Goal: Find contact information: Find contact information

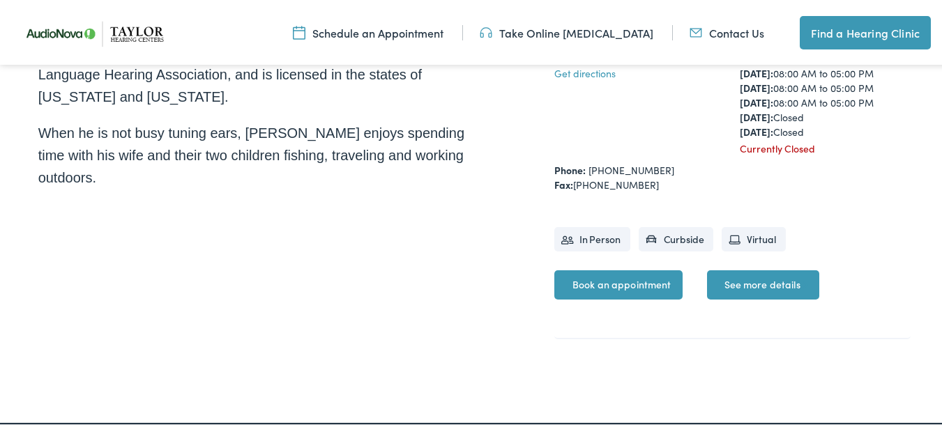
scroll to position [502, 0]
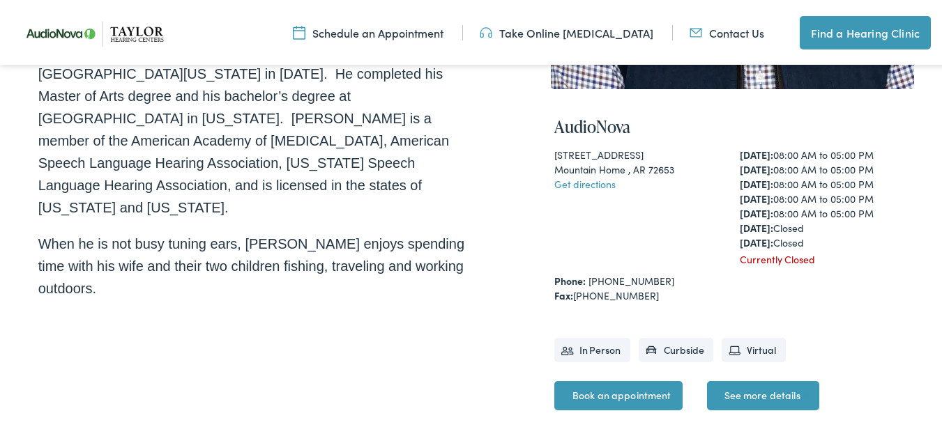
click at [573, 160] on div "Mountain Home , AR 72653" at bounding box center [640, 167] width 172 height 15
drag, startPoint x: 573, startPoint y: 133, endPoint x: 628, endPoint y: 133, distance: 55.1
click at [575, 160] on div "Mountain Home , AR 72653" at bounding box center [640, 167] width 172 height 15
click at [630, 160] on div "Mountain Home , AR 72653" at bounding box center [640, 167] width 172 height 15
copy div "Mountain Home , [GEOGRAPHIC_DATA]"
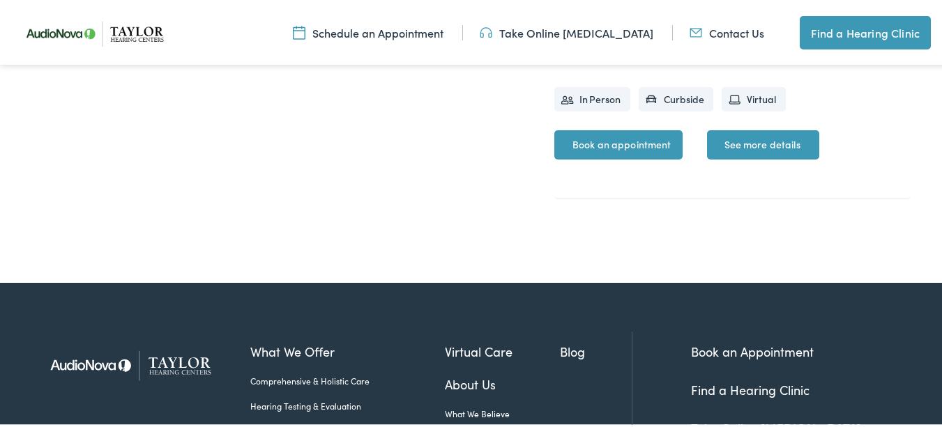
scroll to position [913, 0]
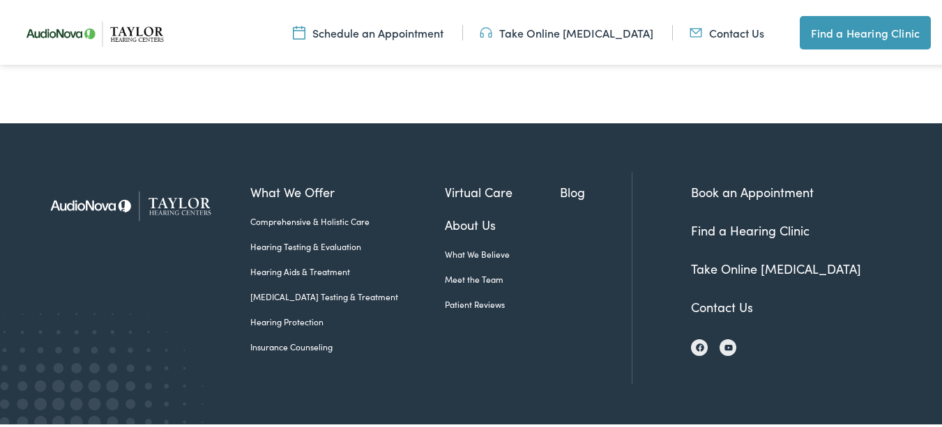
click at [706, 296] on link "Contact Us" at bounding box center [722, 304] width 62 height 17
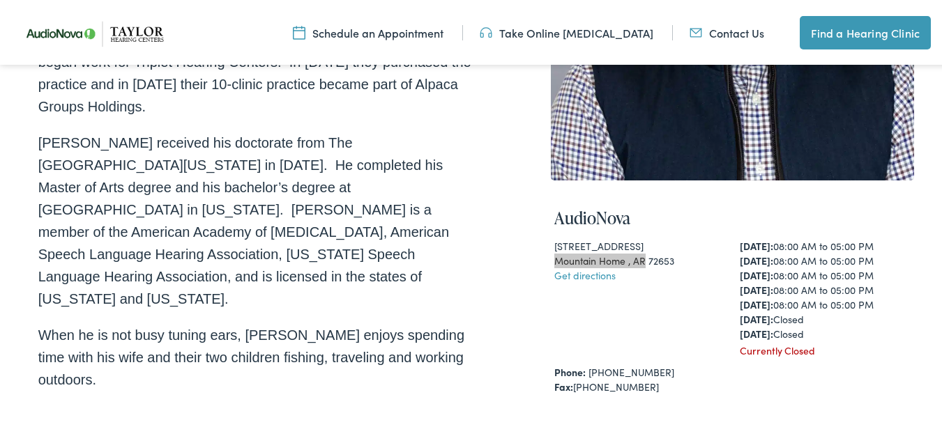
scroll to position [34, 0]
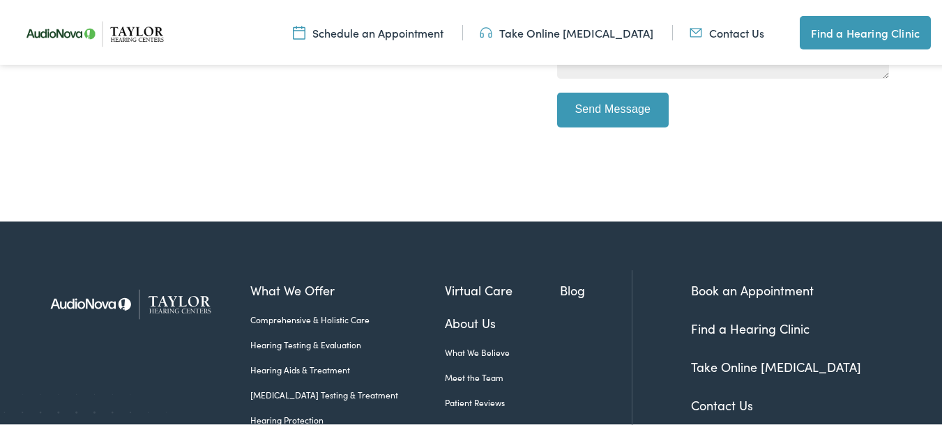
scroll to position [762, 0]
